Goal: Task Accomplishment & Management: Use online tool/utility

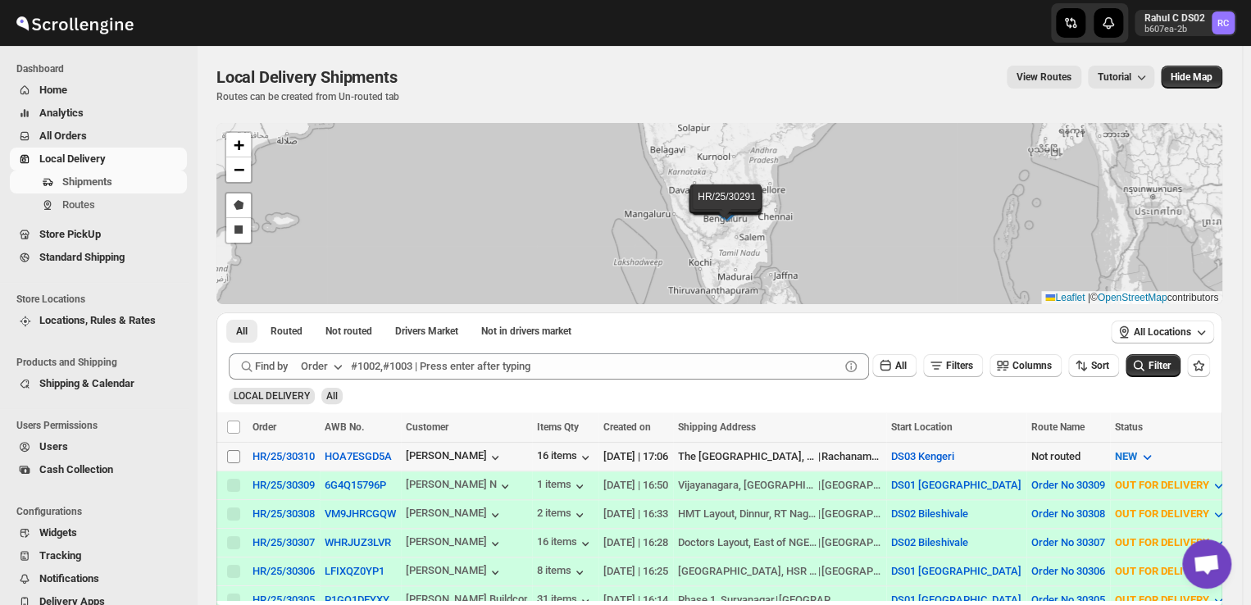
click at [234, 452] on input "Select shipment" at bounding box center [233, 456] width 13 height 13
checkbox input "true"
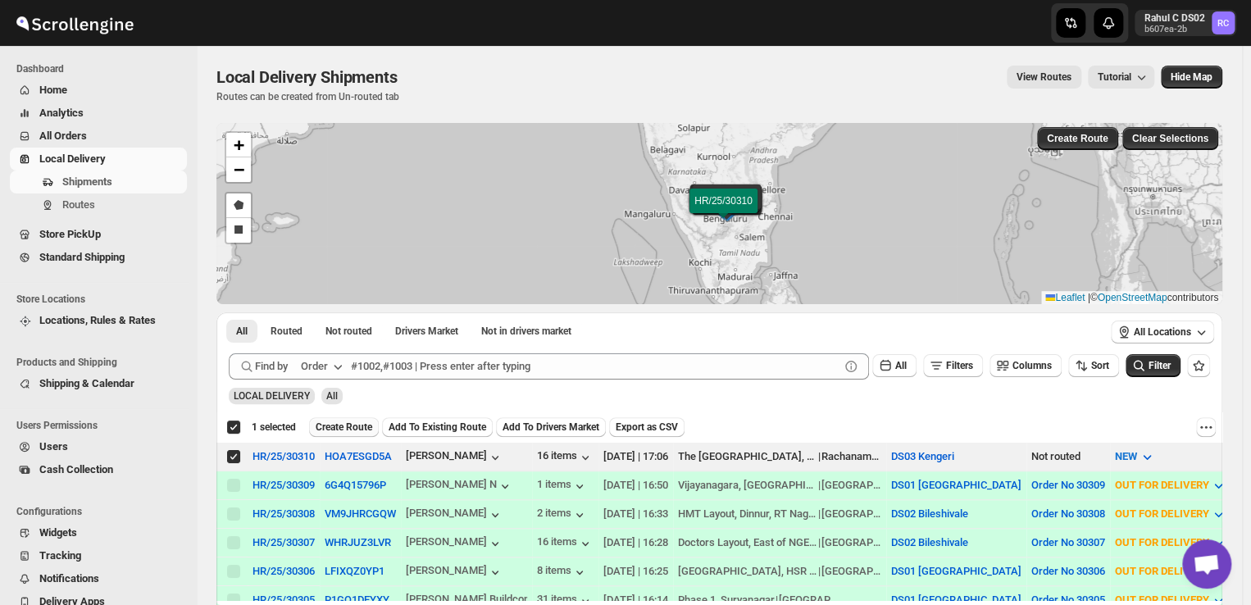
click at [348, 421] on span "Create Route" at bounding box center [344, 426] width 57 height 13
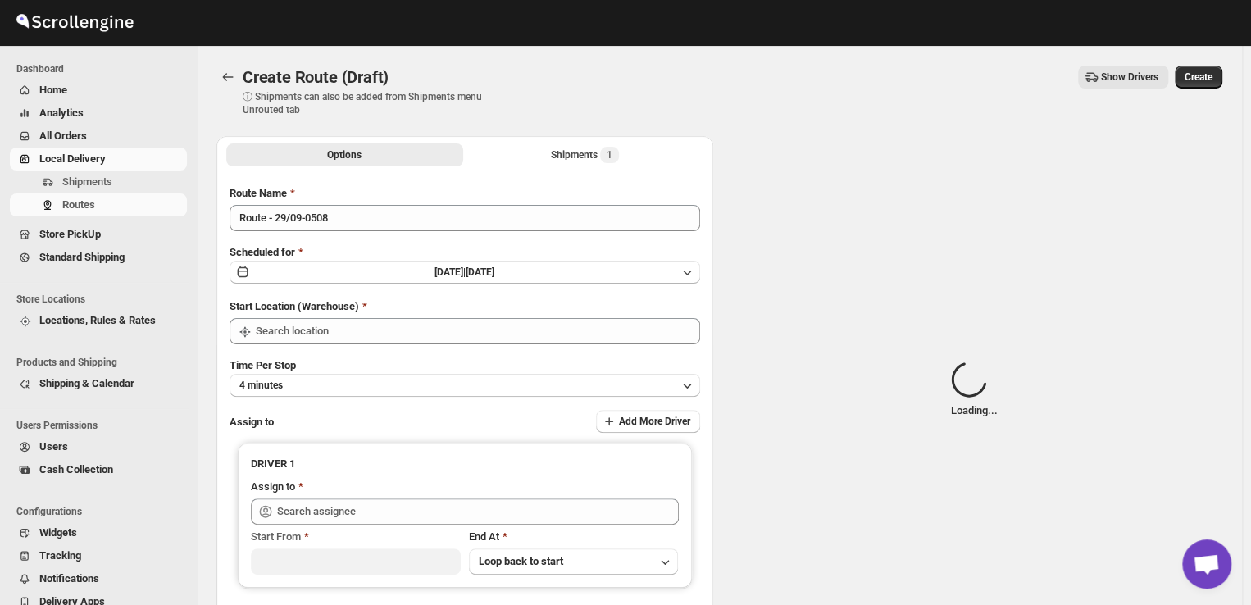
type input "DS03 Kengeri"
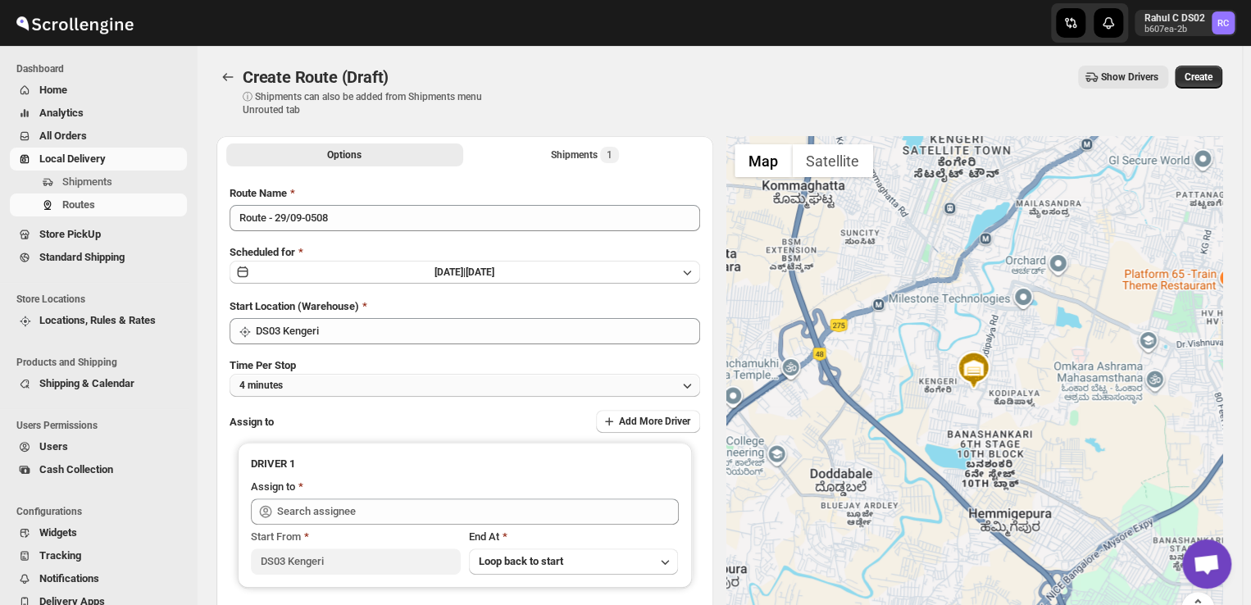
click at [315, 381] on button "4 minutes" at bounding box center [464, 385] width 470 height 23
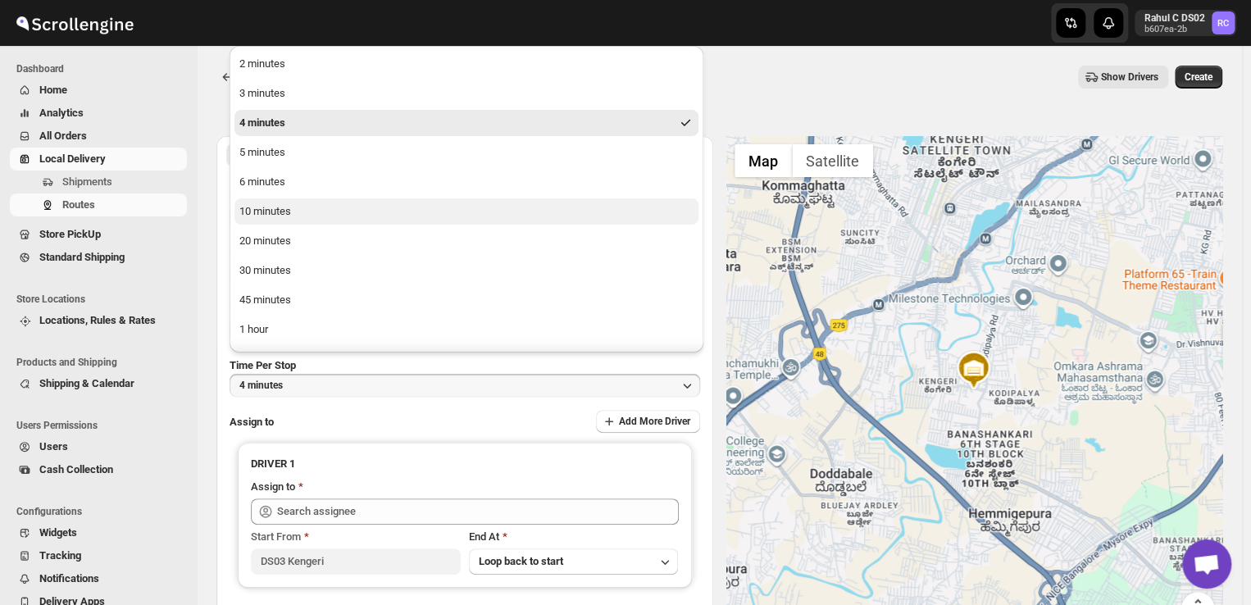
click at [268, 213] on div "10 minutes" at bounding box center [265, 211] width 52 height 16
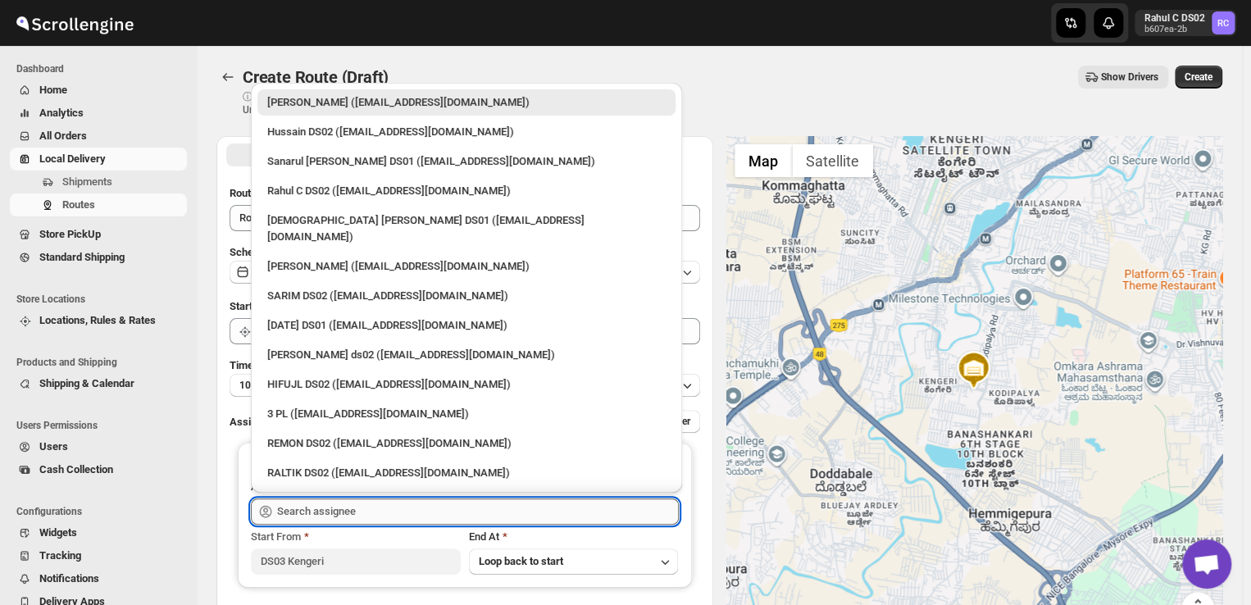
click at [384, 513] on input "text" at bounding box center [478, 511] width 402 height 26
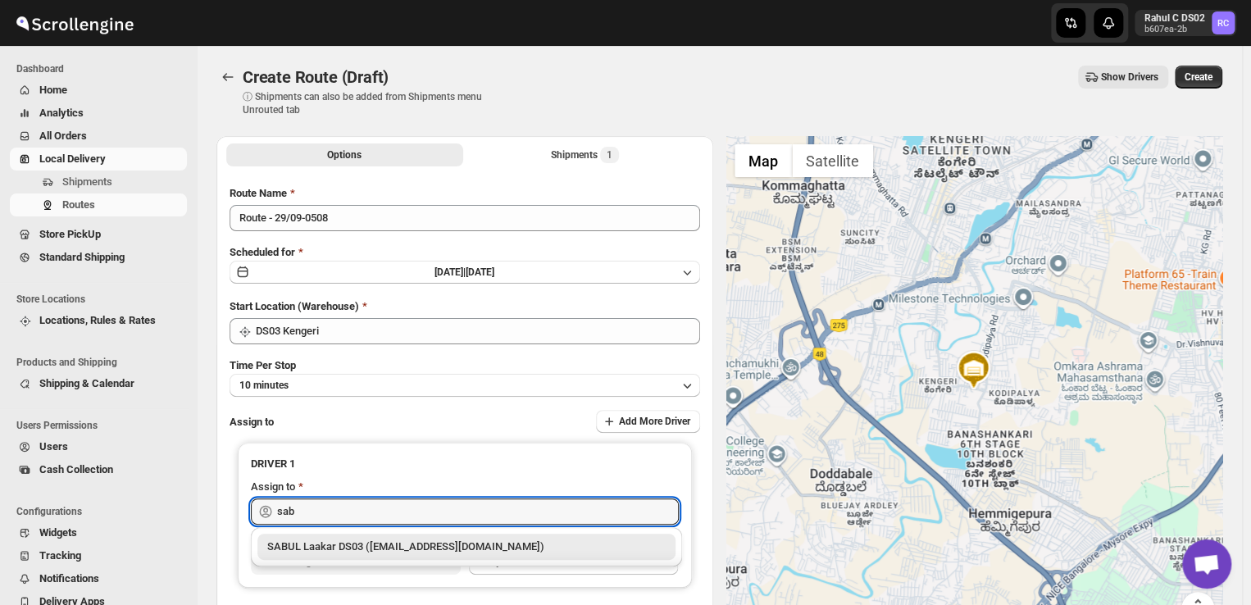
click at [357, 545] on div "SABUL Laakar DS03 ([EMAIL_ADDRESS][DOMAIN_NAME])" at bounding box center [466, 547] width 398 height 16
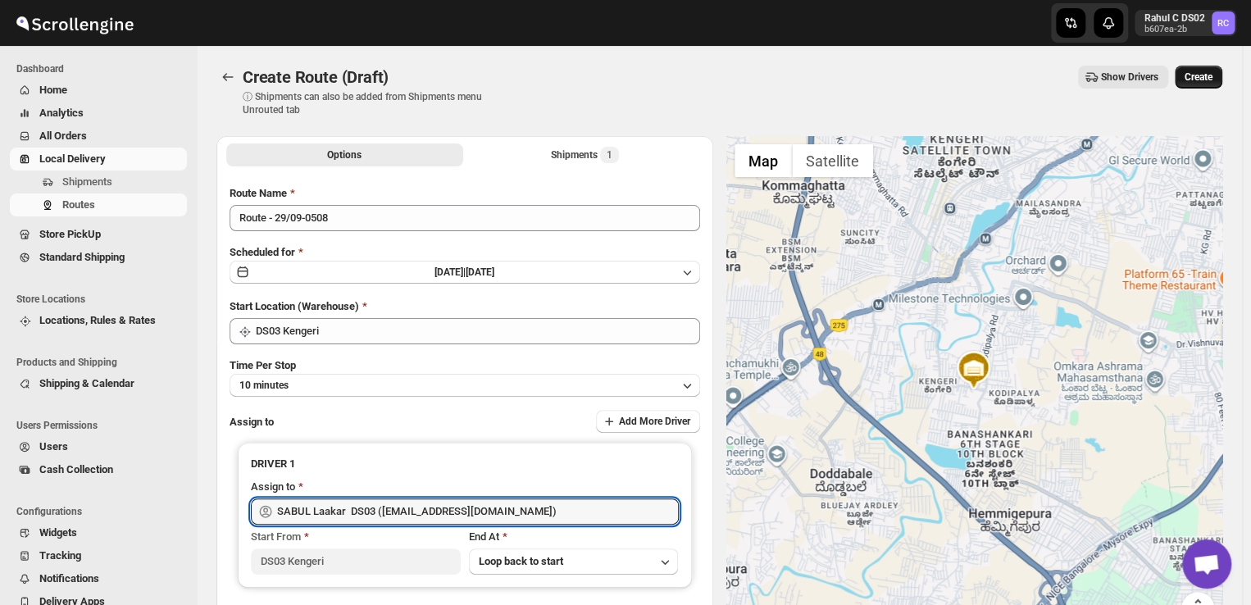
type input "SABUL Laakar DS03 ([EMAIL_ADDRESS][DOMAIN_NAME])"
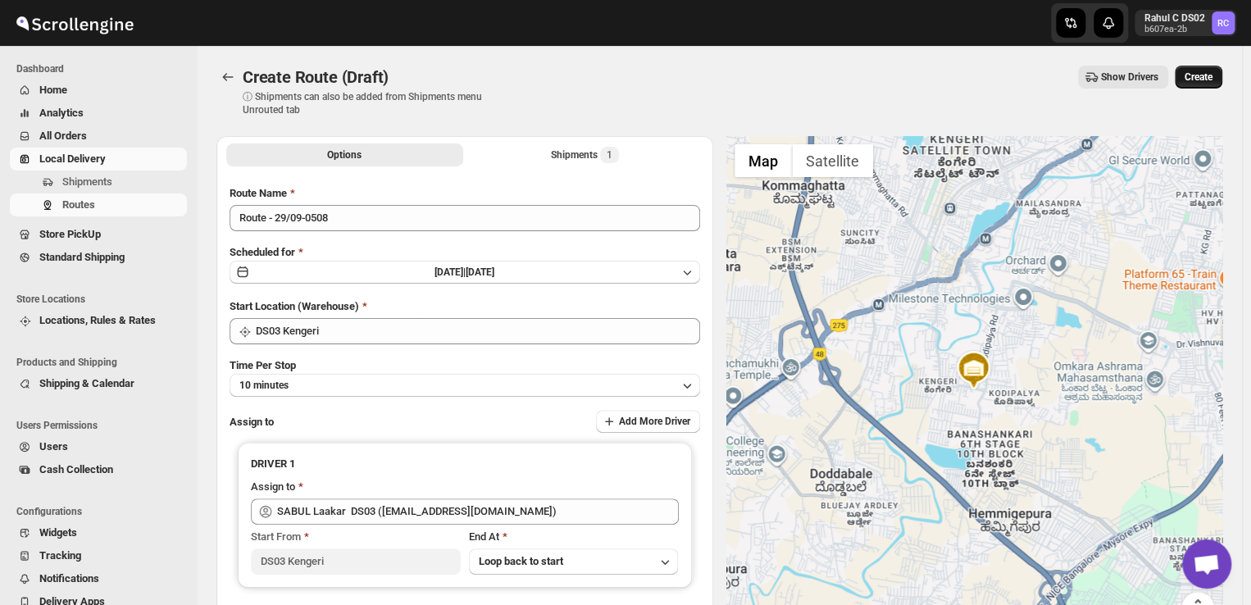
click at [1212, 73] on span "Create" at bounding box center [1198, 76] width 28 height 13
